Goal: Task Accomplishment & Management: Complete application form

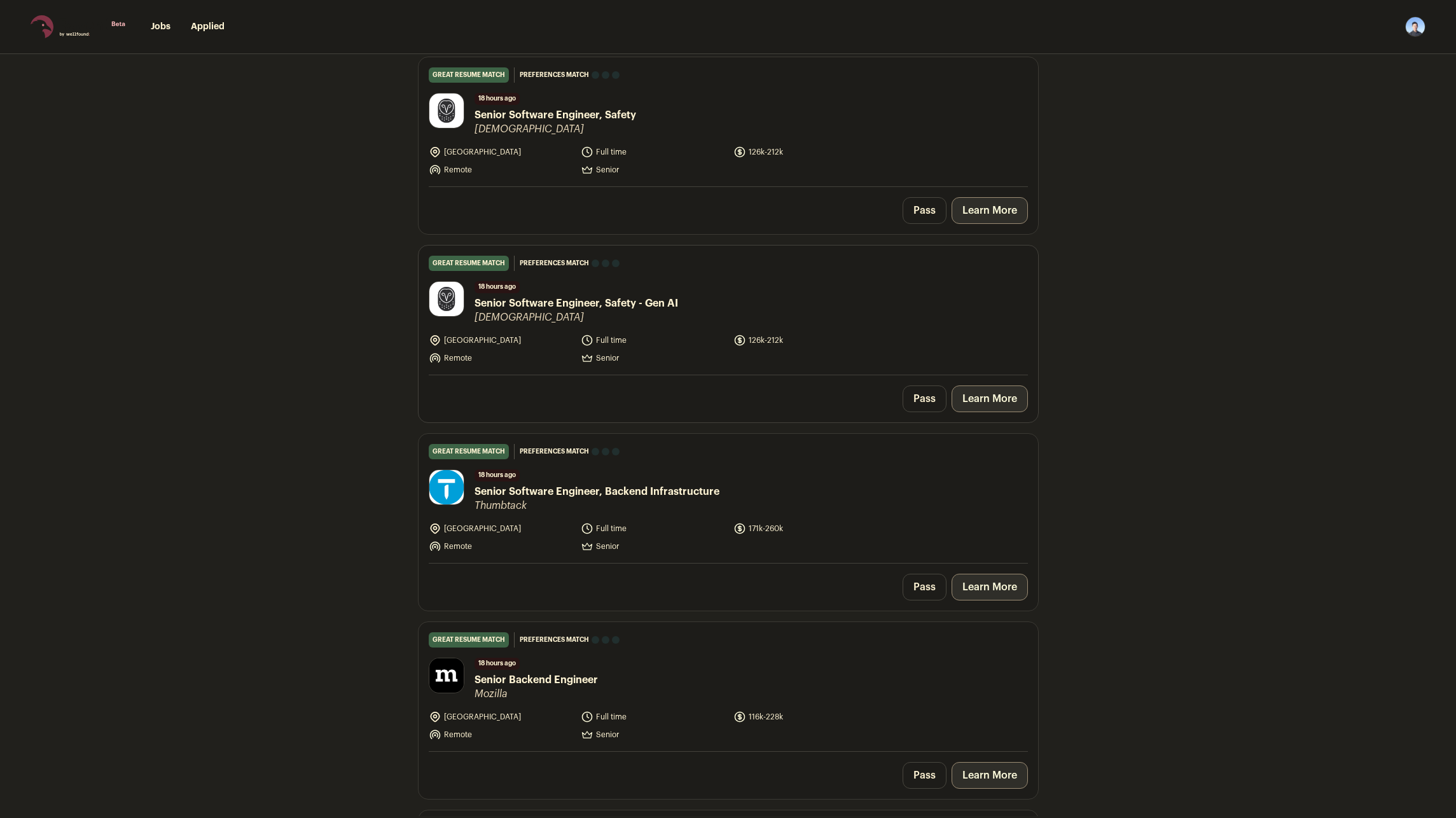
scroll to position [127, 0]
click at [978, 581] on link "Learn More" at bounding box center [989, 584] width 77 height 27
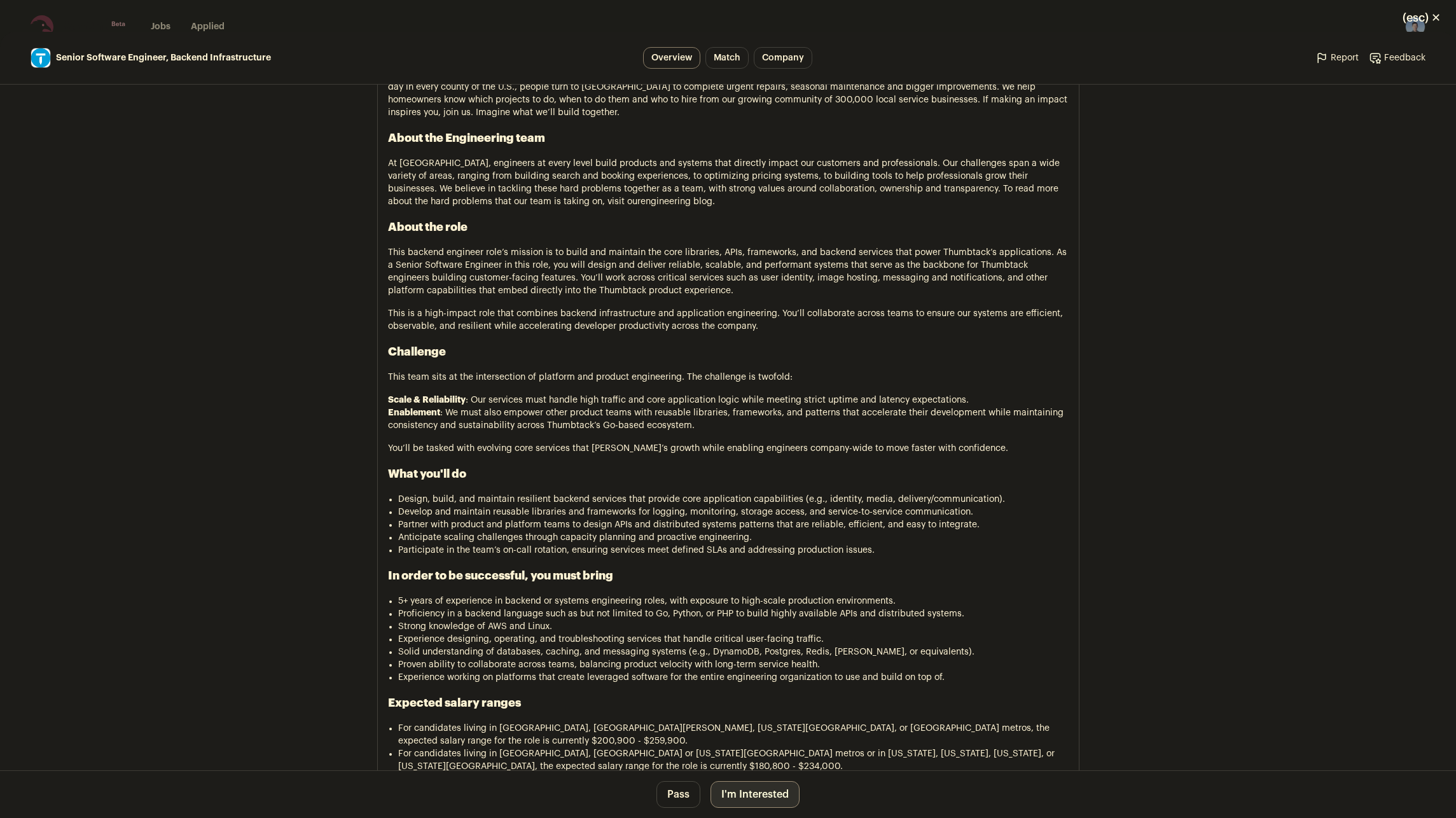
scroll to position [763, 0]
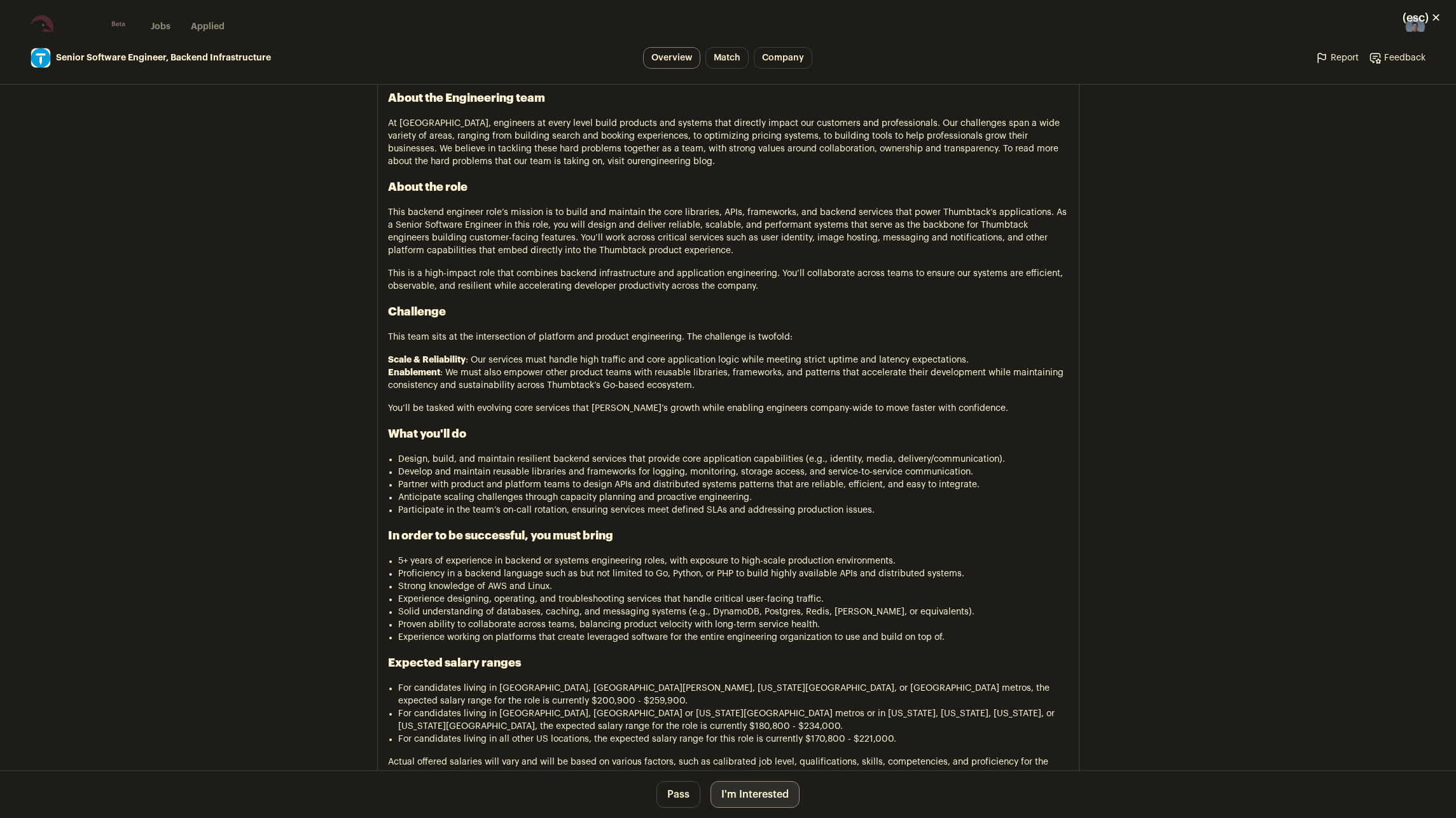
click at [1195, 567] on main "Senior Software Engineer, Backend Infrastructure Overview Match Company Report …" at bounding box center [728, 425] width 1456 height 786
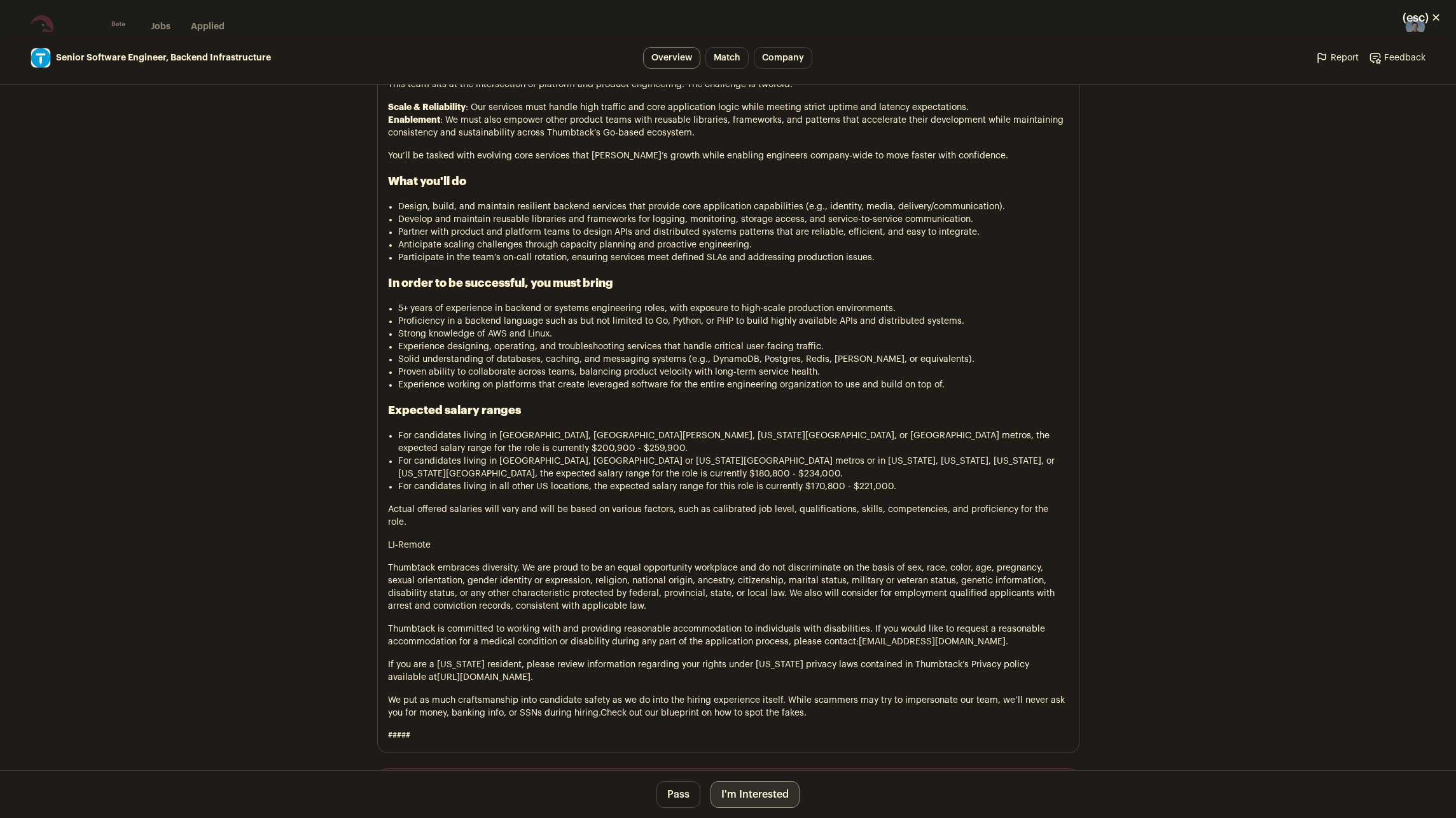
scroll to position [1017, 0]
click at [769, 796] on button "I'm Interested" at bounding box center [754, 794] width 89 height 27
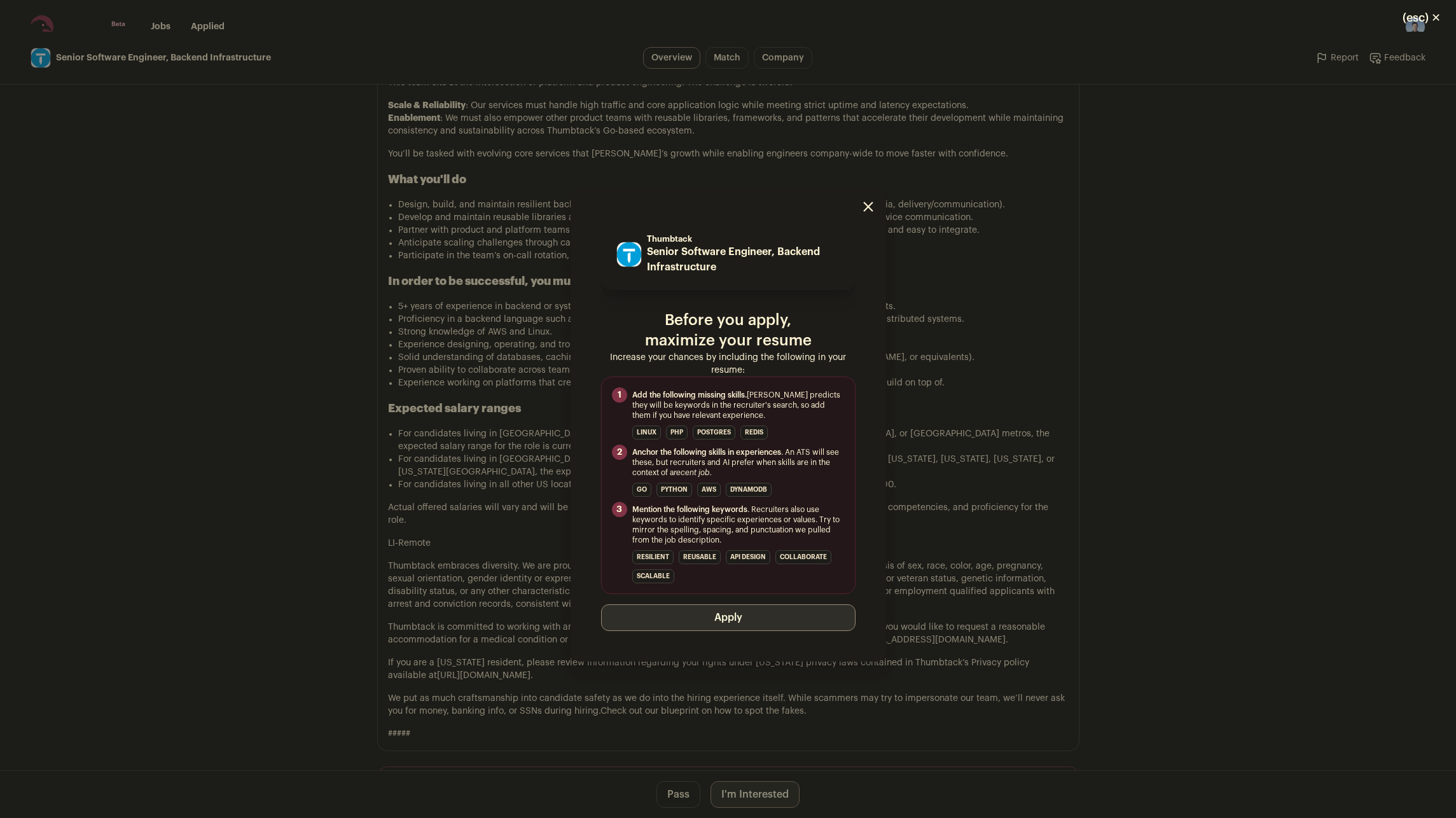
click at [718, 609] on button "Apply" at bounding box center [728, 617] width 255 height 27
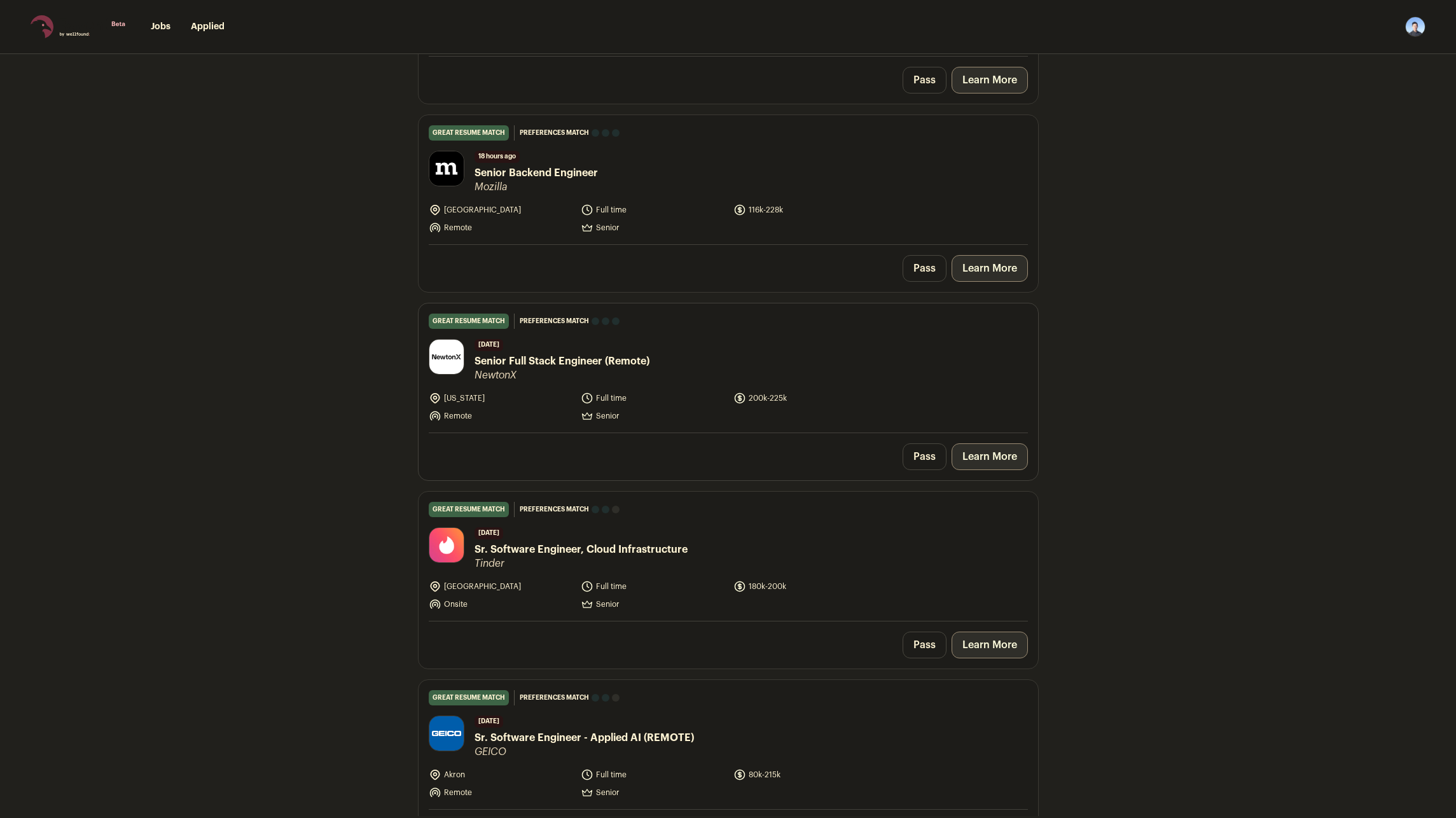
scroll to position [445, 0]
click at [984, 459] on link "Learn More" at bounding box center [989, 454] width 77 height 27
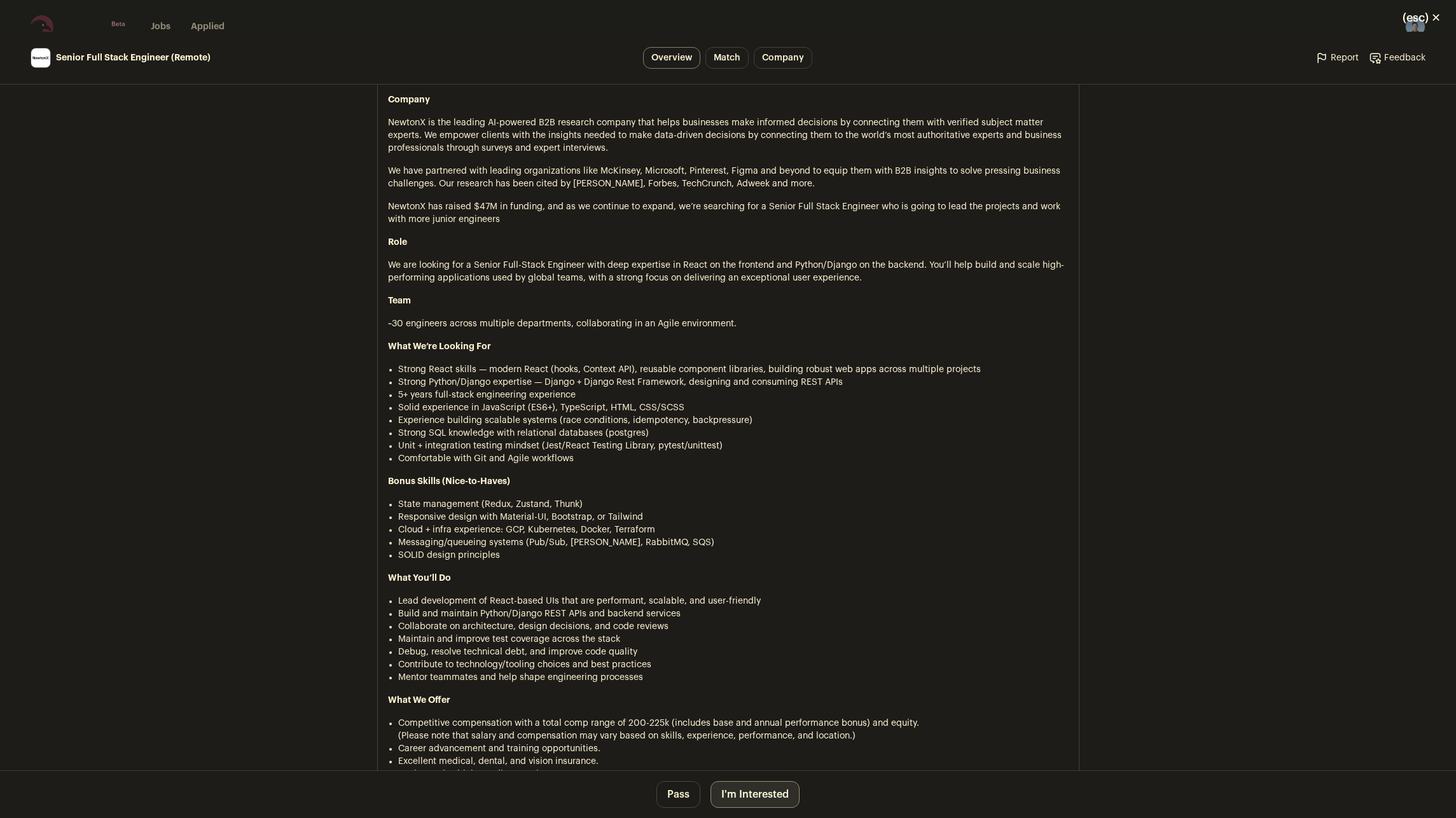
scroll to position [700, 0]
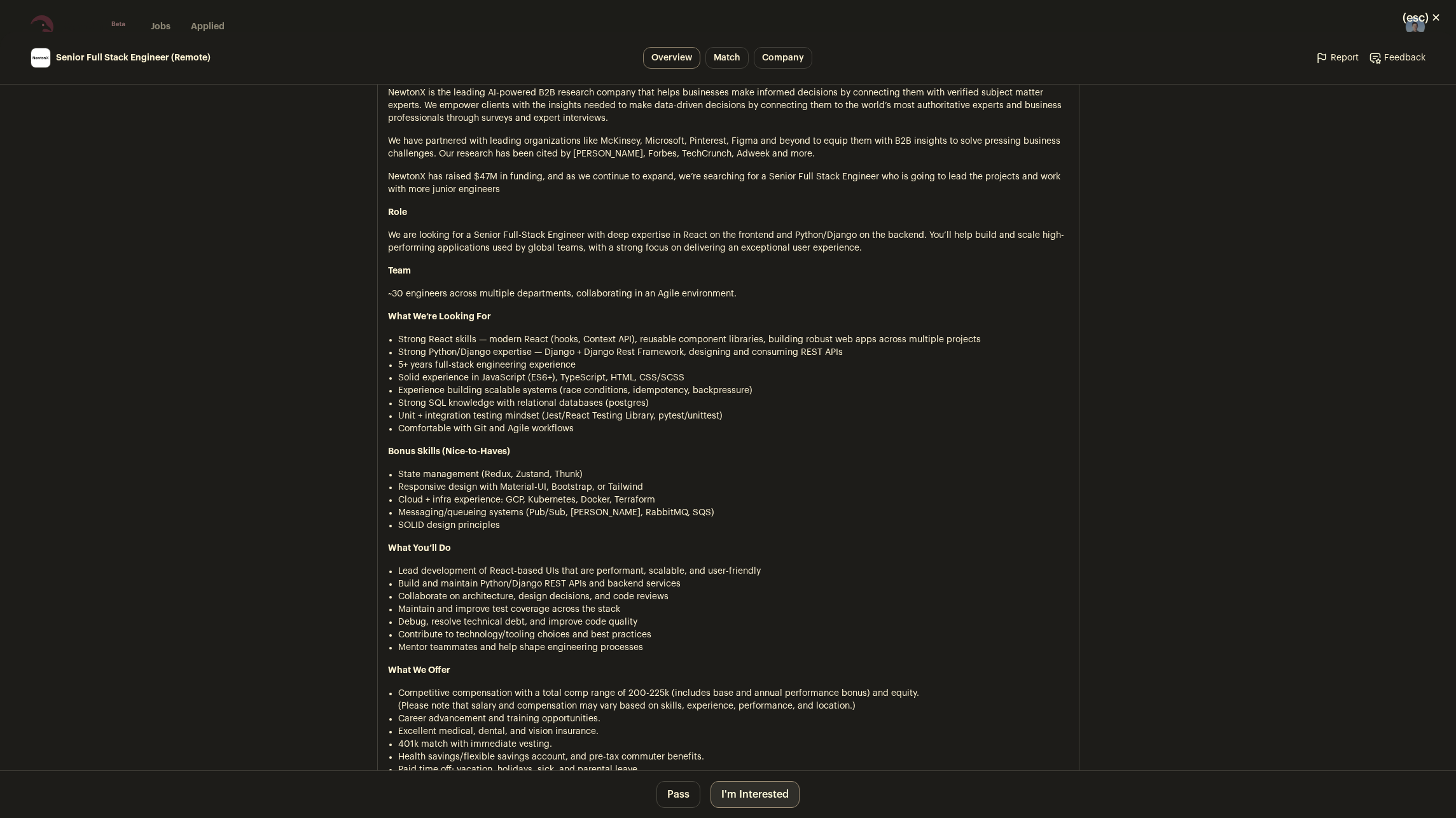
click at [731, 796] on button "I'm Interested" at bounding box center [754, 794] width 89 height 27
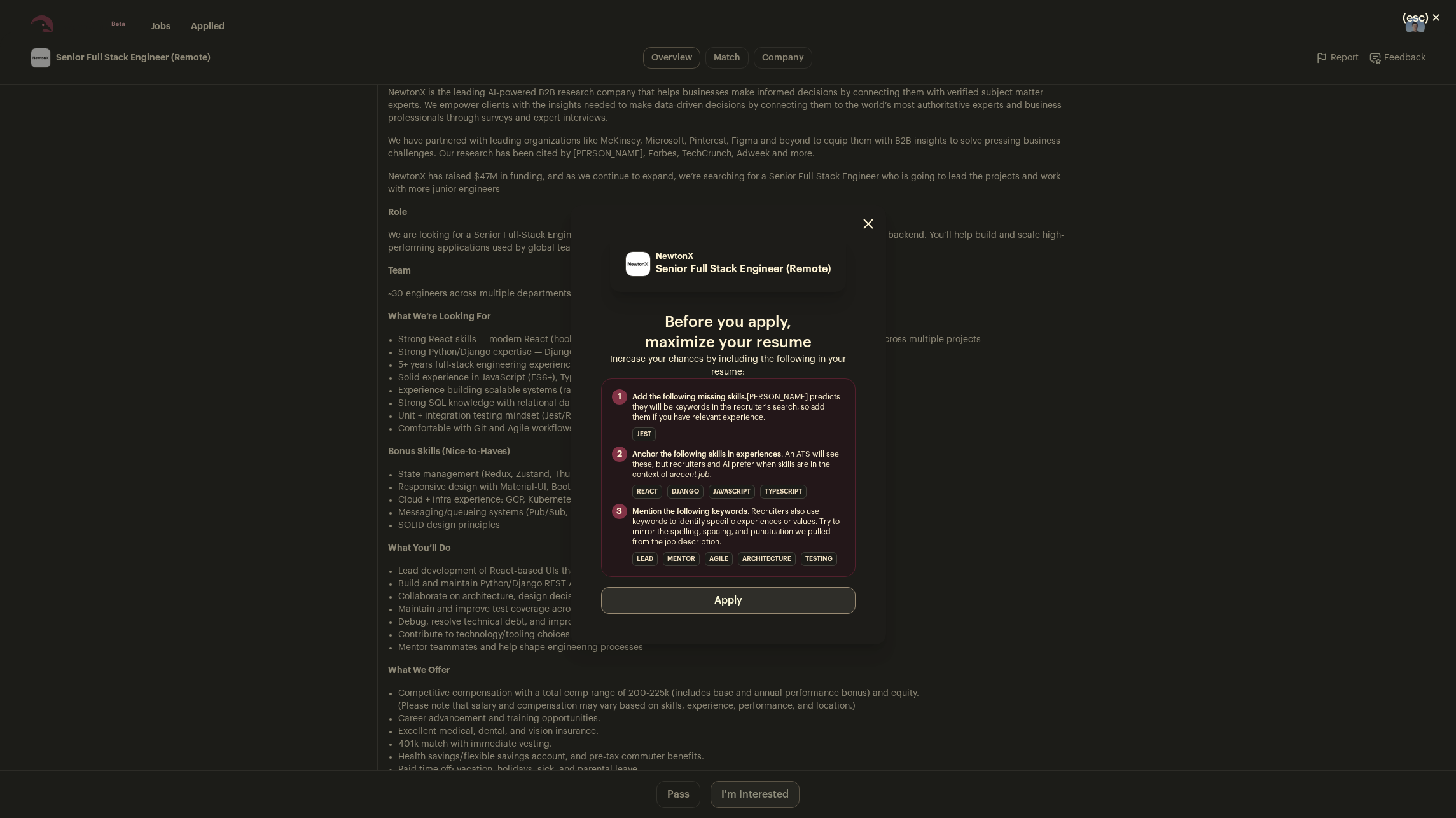
click at [728, 614] on button "Apply" at bounding box center [728, 600] width 255 height 27
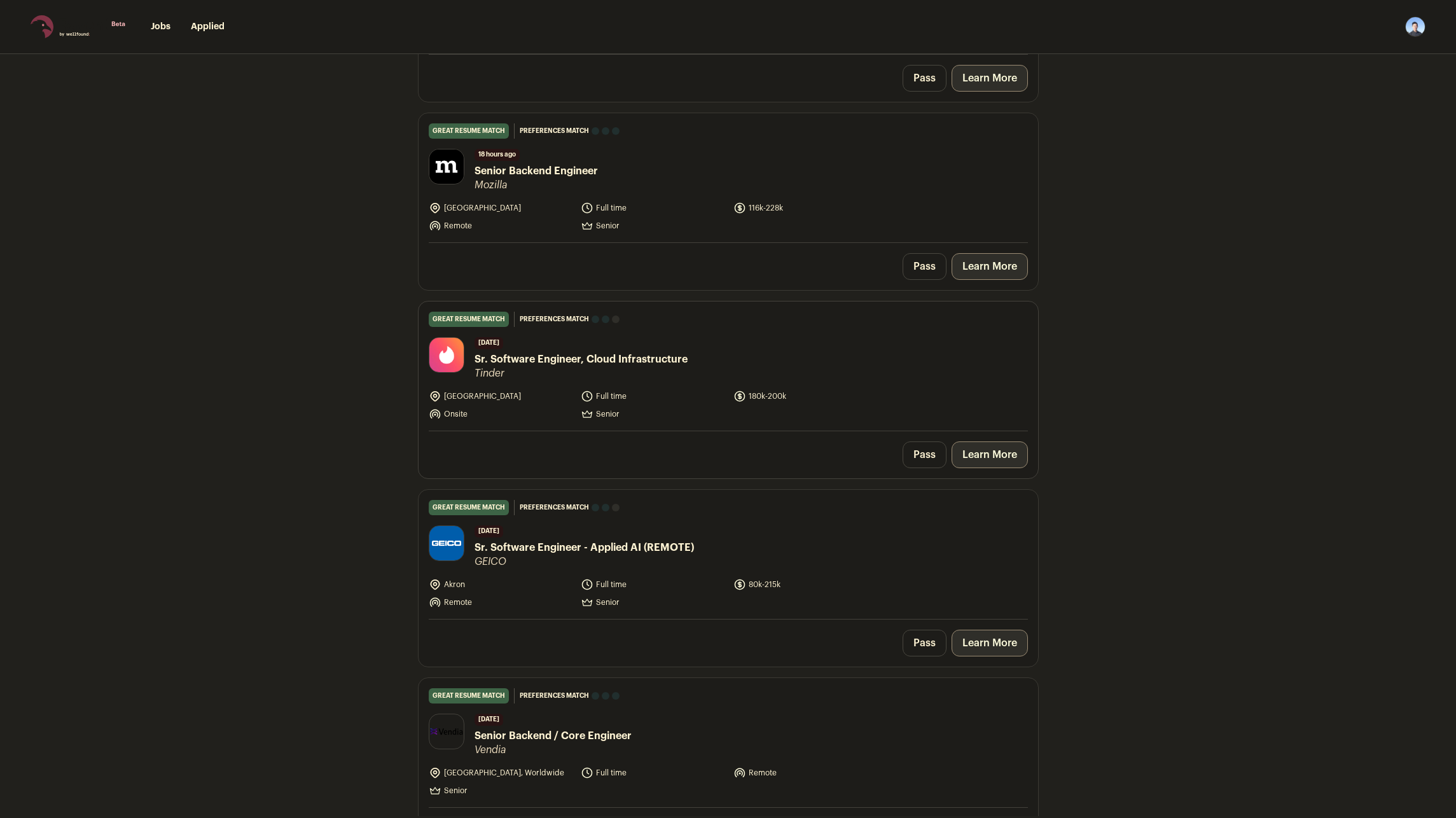
click at [996, 456] on link "Learn More" at bounding box center [989, 454] width 77 height 27
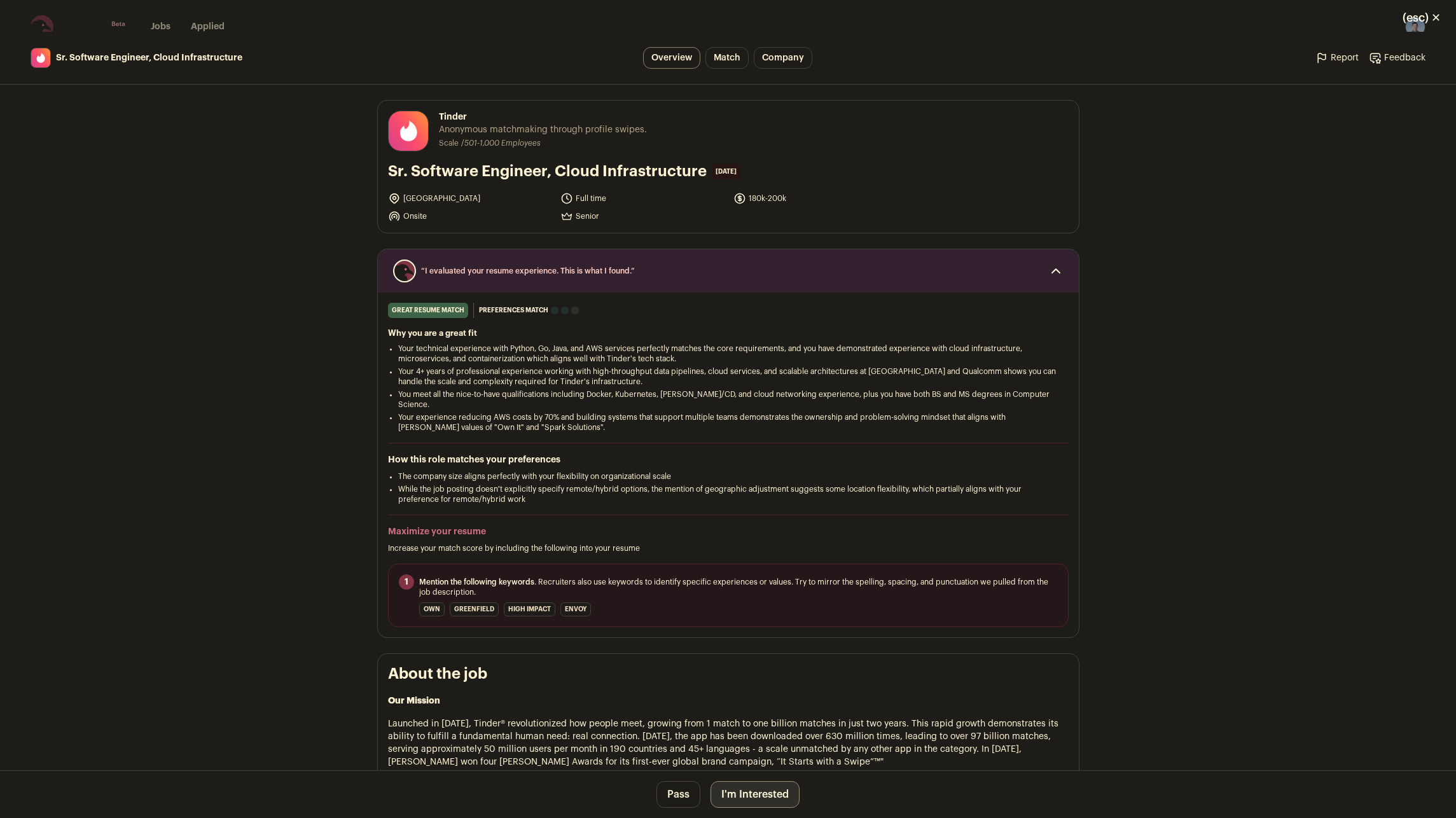
click at [758, 800] on button "I'm Interested" at bounding box center [754, 794] width 89 height 27
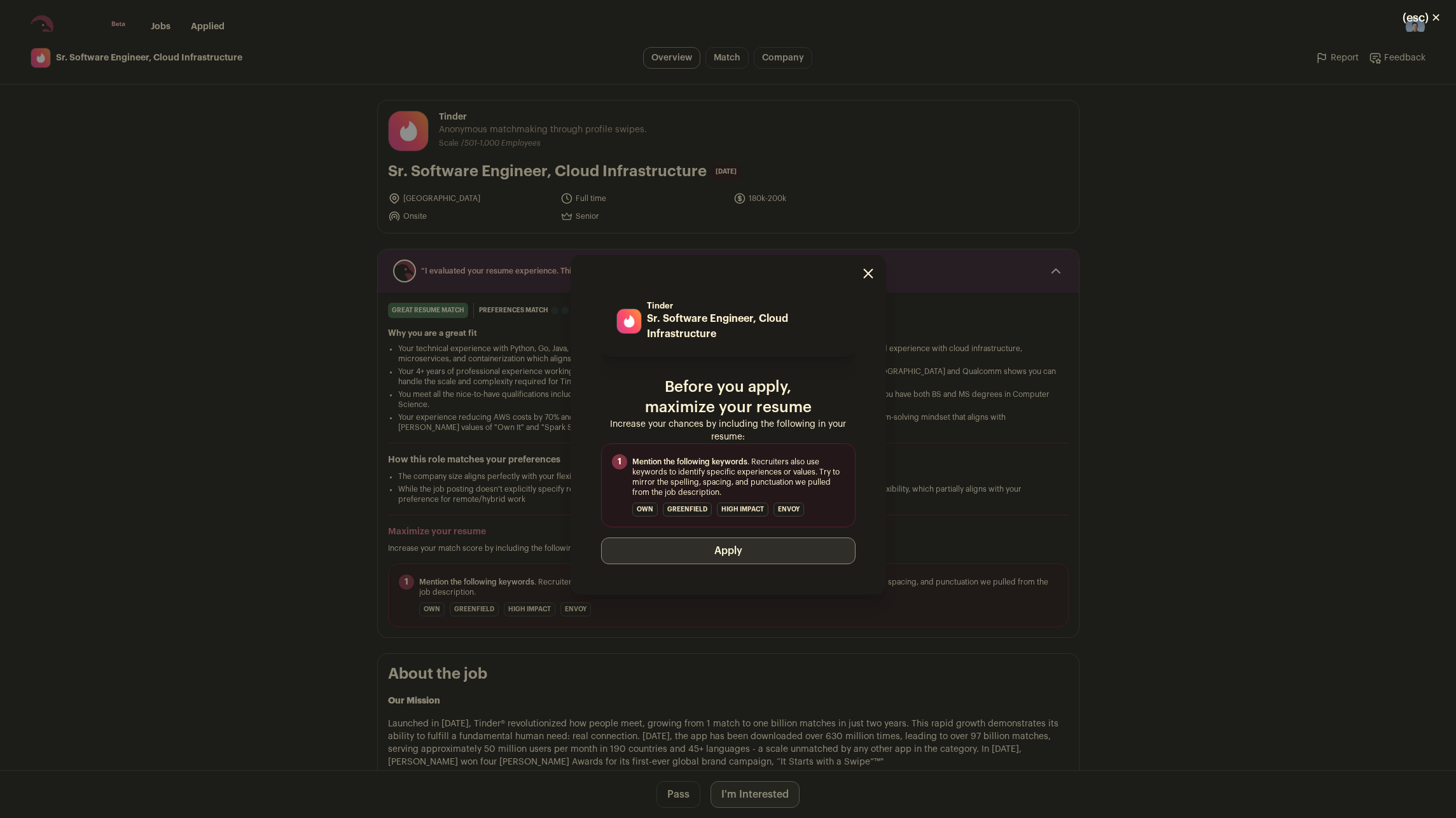
click at [720, 548] on button "Apply" at bounding box center [728, 550] width 255 height 27
